Goal: Use online tool/utility: Utilize a website feature to perform a specific function

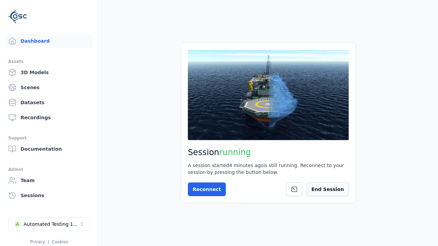
click at [340, 188] on button "End Session" at bounding box center [328, 190] width 42 height 14
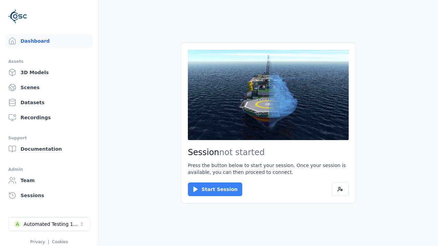
click at [211, 190] on button "Start Session" at bounding box center [215, 190] width 54 height 14
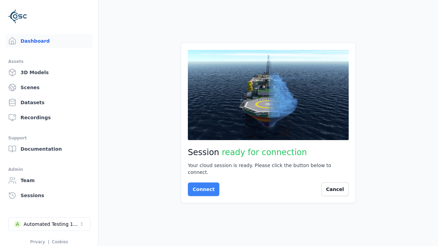
click at [202, 186] on button "Connect" at bounding box center [203, 190] width 31 height 14
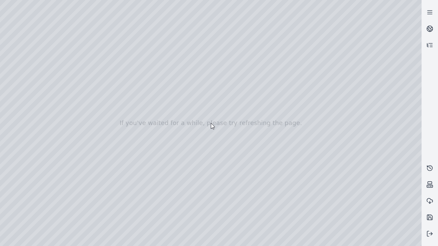
click at [15, 62] on div at bounding box center [211, 123] width 422 height 246
click at [15, 71] on div at bounding box center [211, 123] width 422 height 246
click at [114, 16] on div at bounding box center [211, 123] width 422 height 246
drag, startPoint x: 113, startPoint y: 80, endPoint x: 227, endPoint y: 169, distance: 144.6
click at [227, 169] on div at bounding box center [211, 123] width 422 height 246
